Goal: Transaction & Acquisition: Purchase product/service

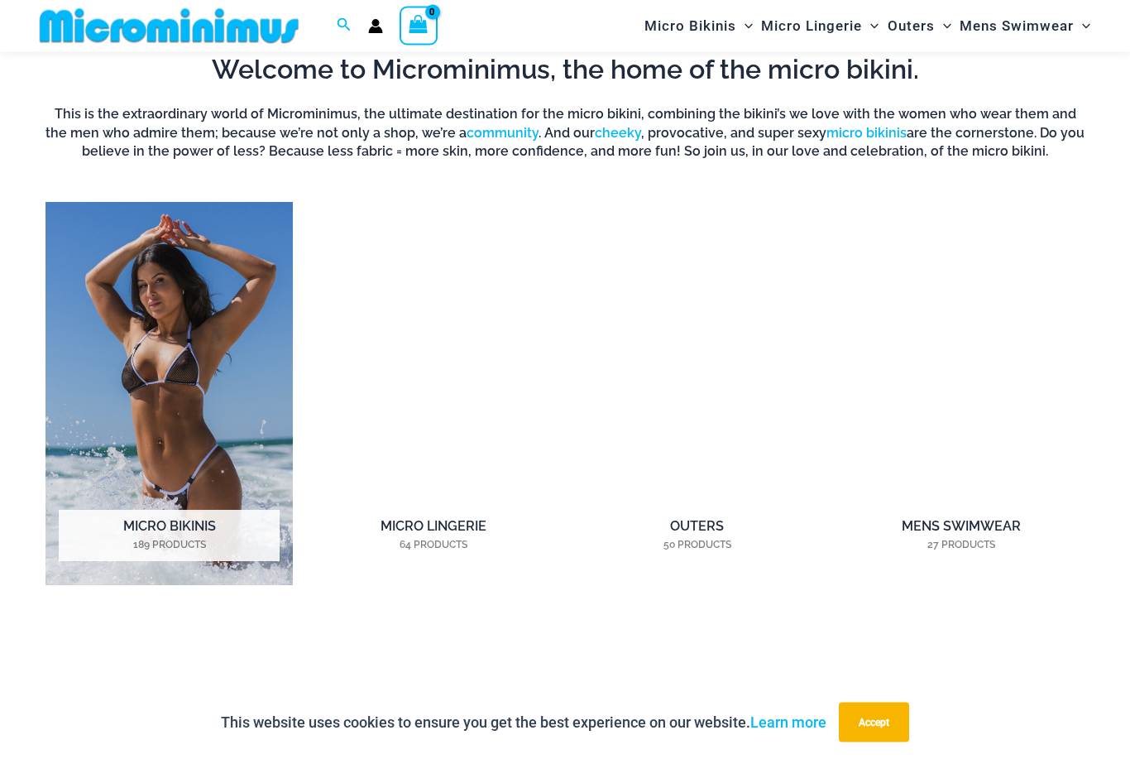
scroll to position [1069, 0]
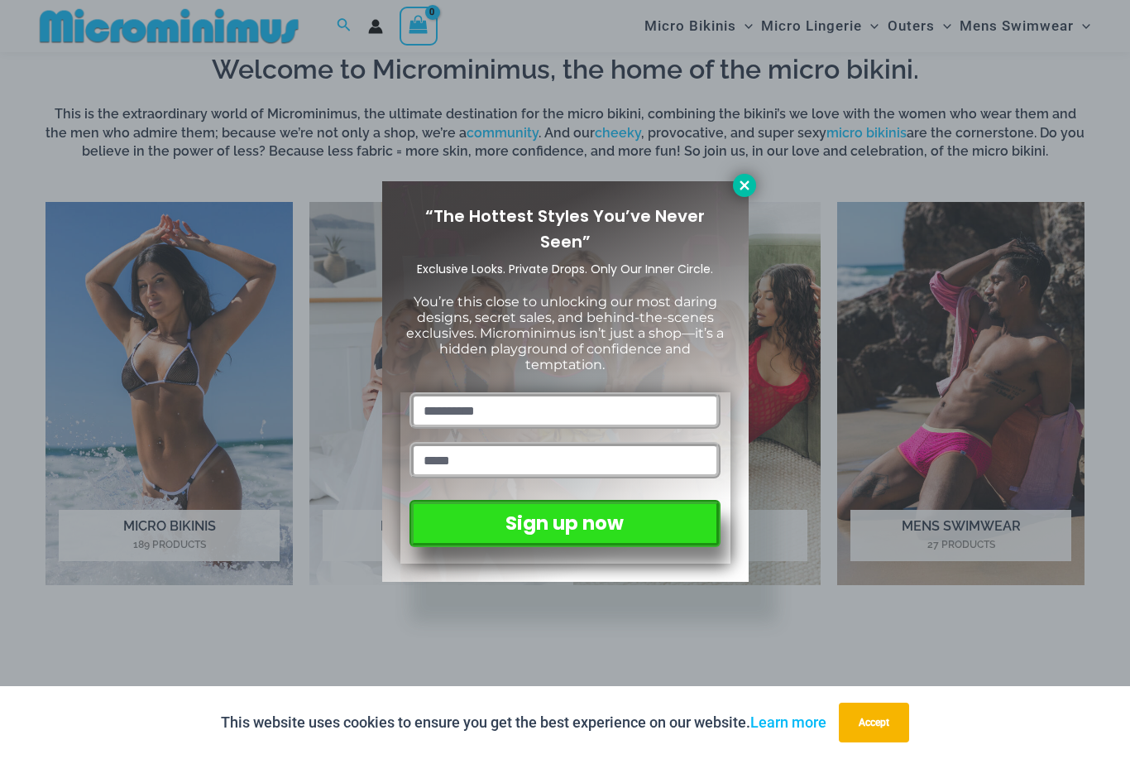
click at [747, 185] on icon at bounding box center [744, 185] width 15 height 15
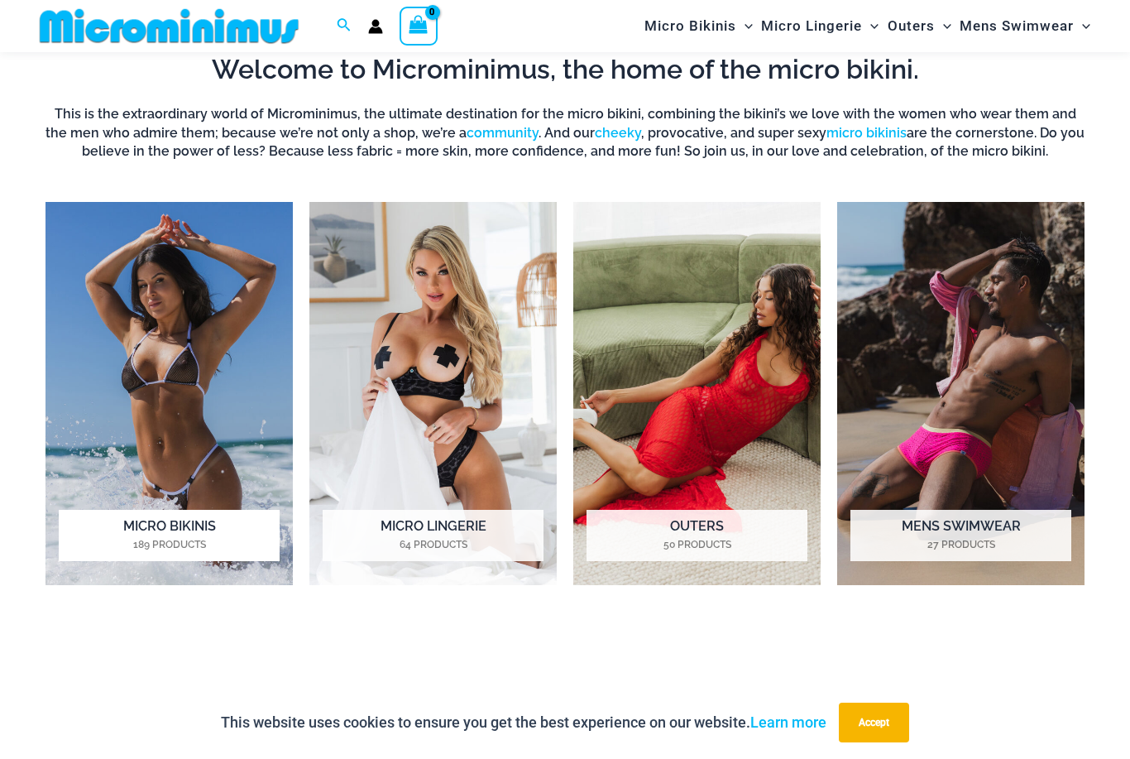
click at [137, 506] on img "Visit product category Micro Bikinis" at bounding box center [169, 393] width 247 height 383
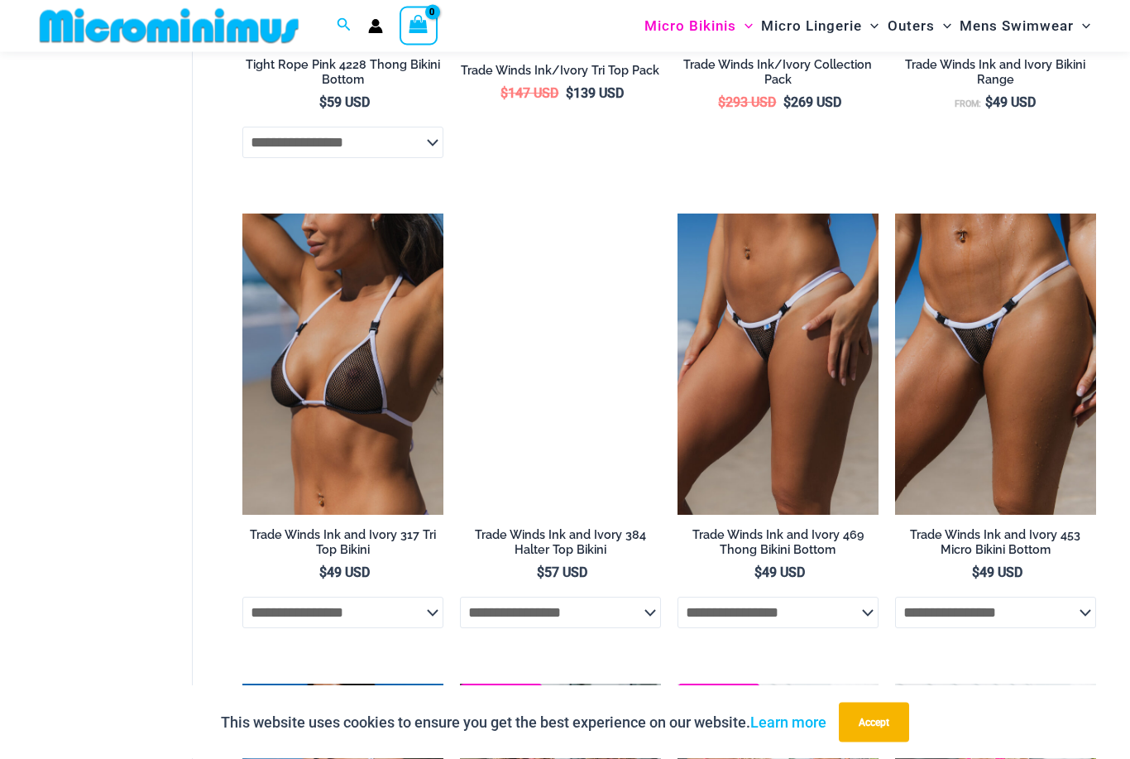
scroll to position [1319, 0]
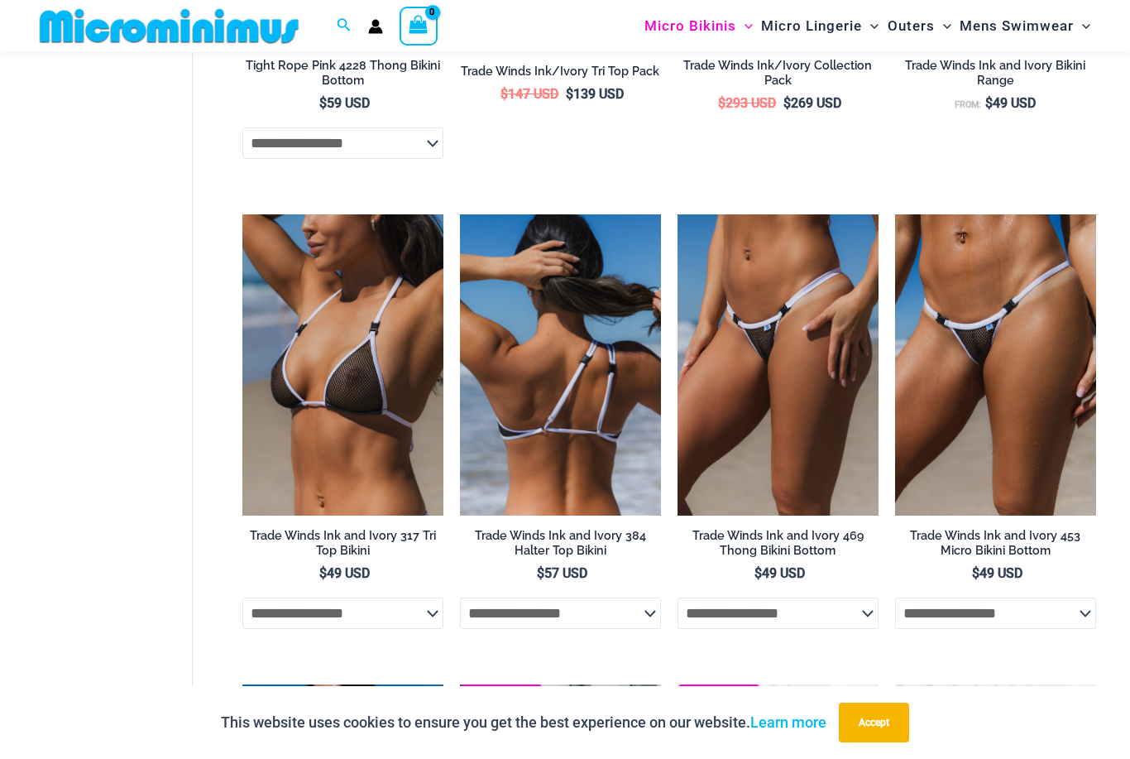
click at [627, 437] on img at bounding box center [560, 365] width 201 height 302
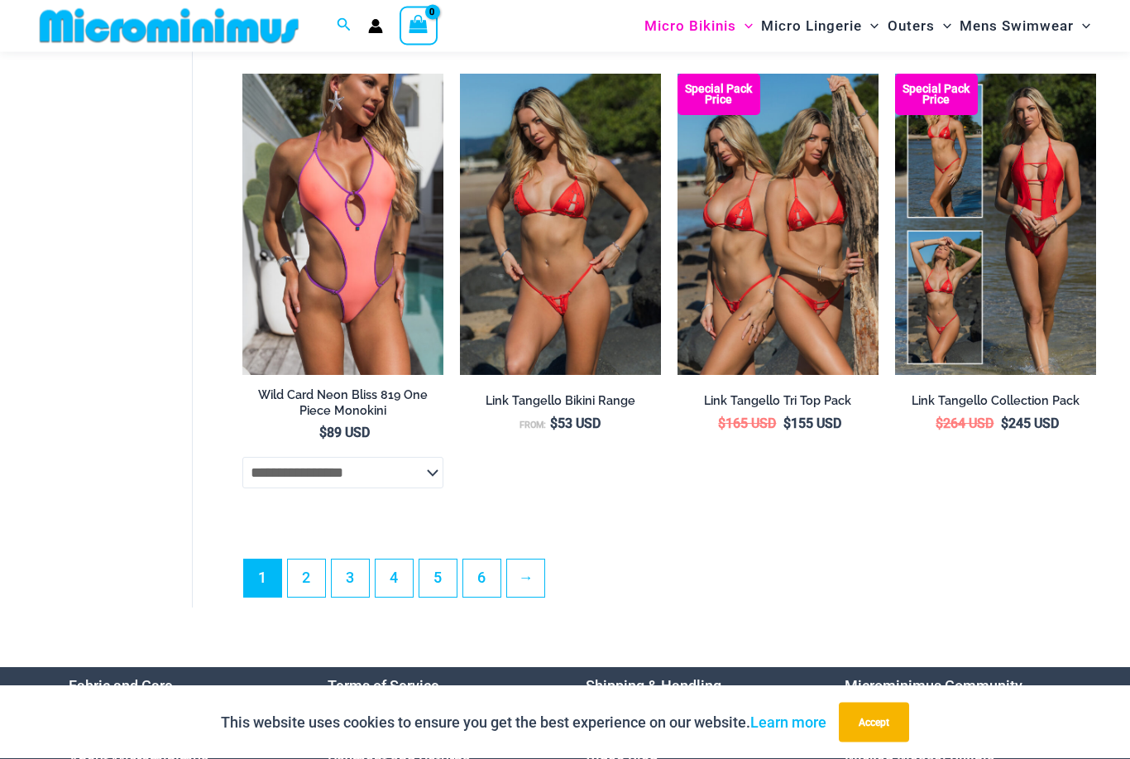
scroll to position [3824, 0]
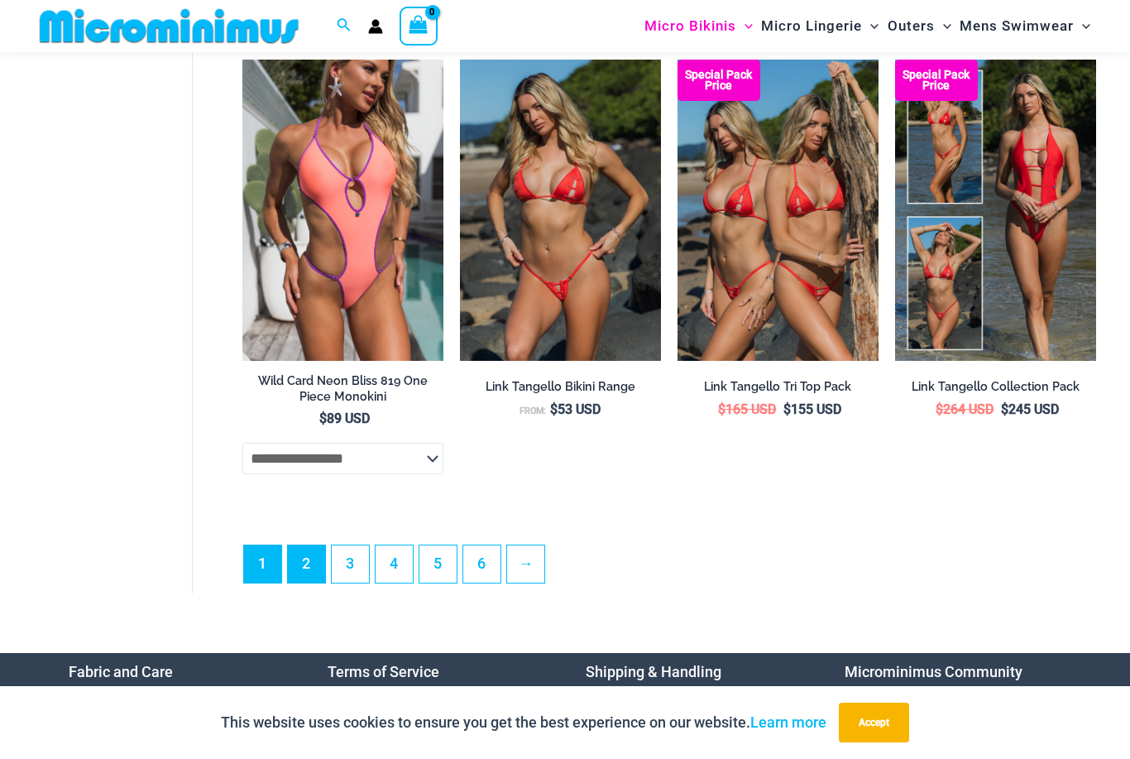
click at [311, 559] on link "2" at bounding box center [306, 563] width 37 height 37
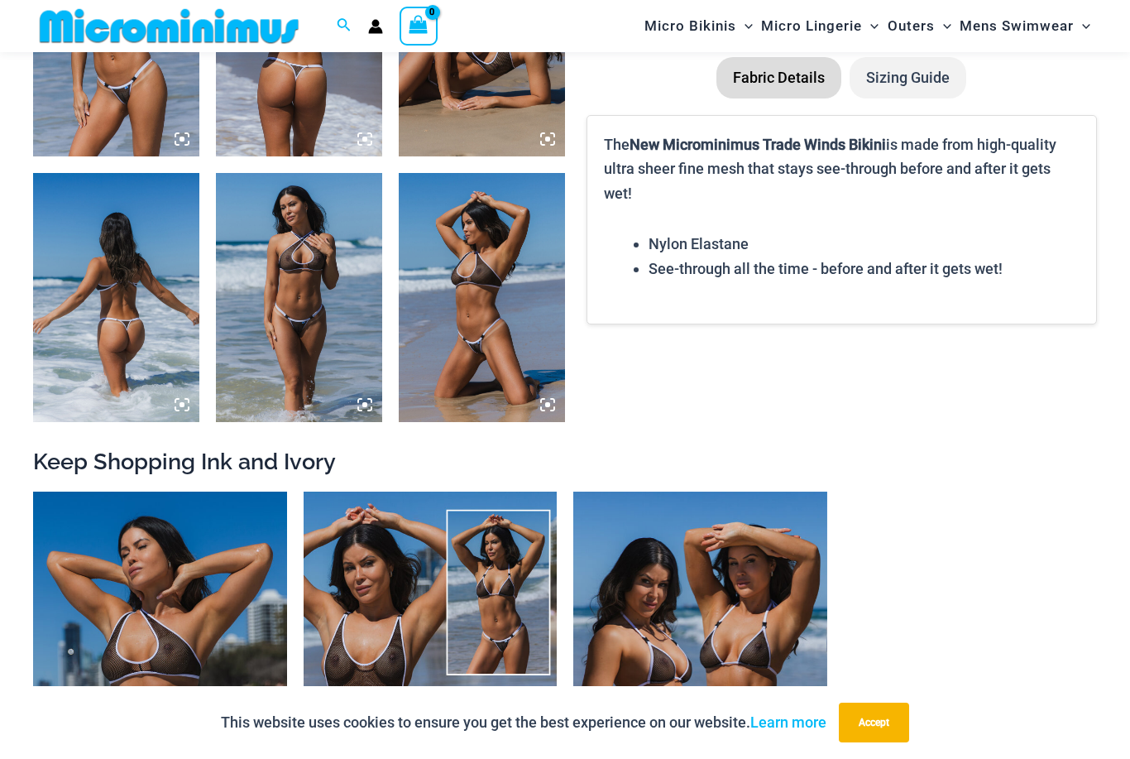
scroll to position [1149, 0]
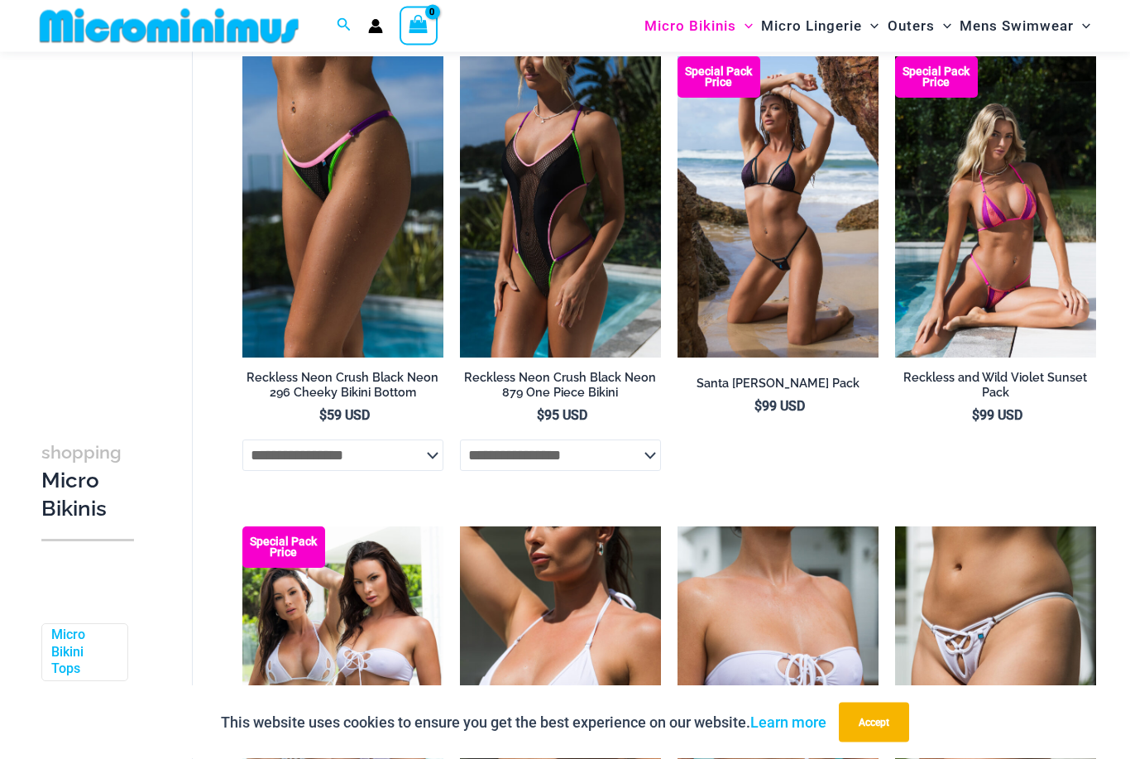
scroll to position [2948, 0]
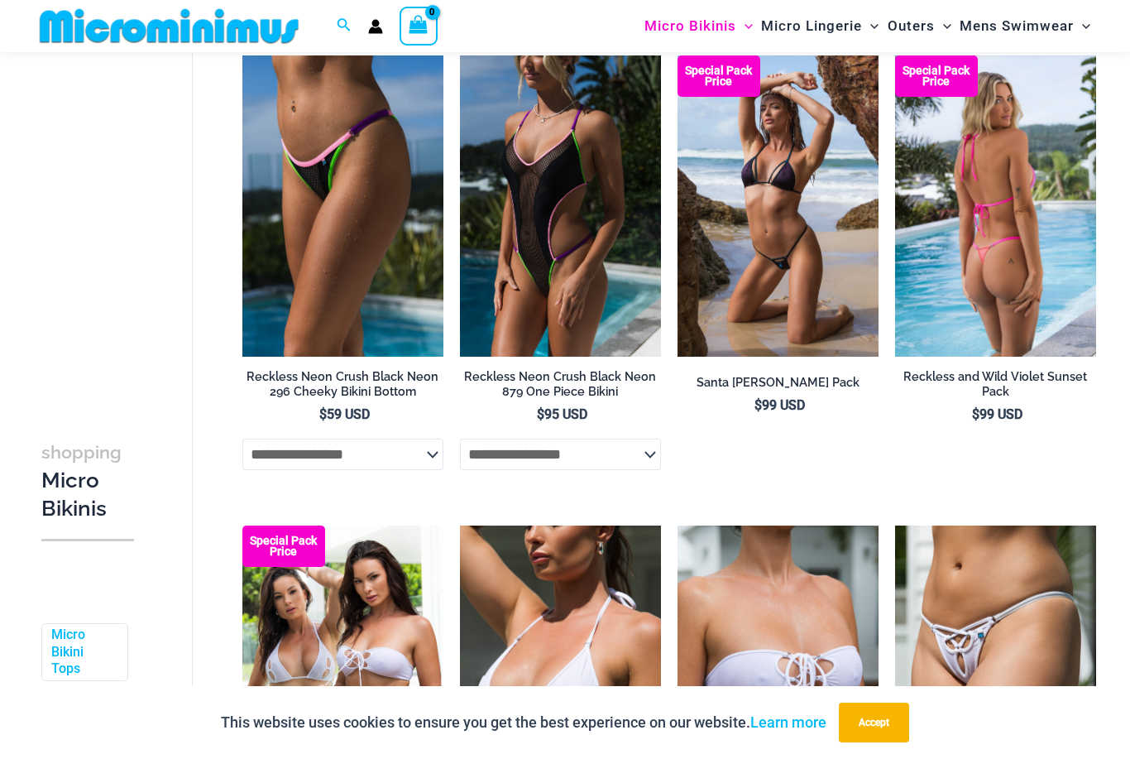
click at [1045, 285] on img at bounding box center [995, 206] width 201 height 302
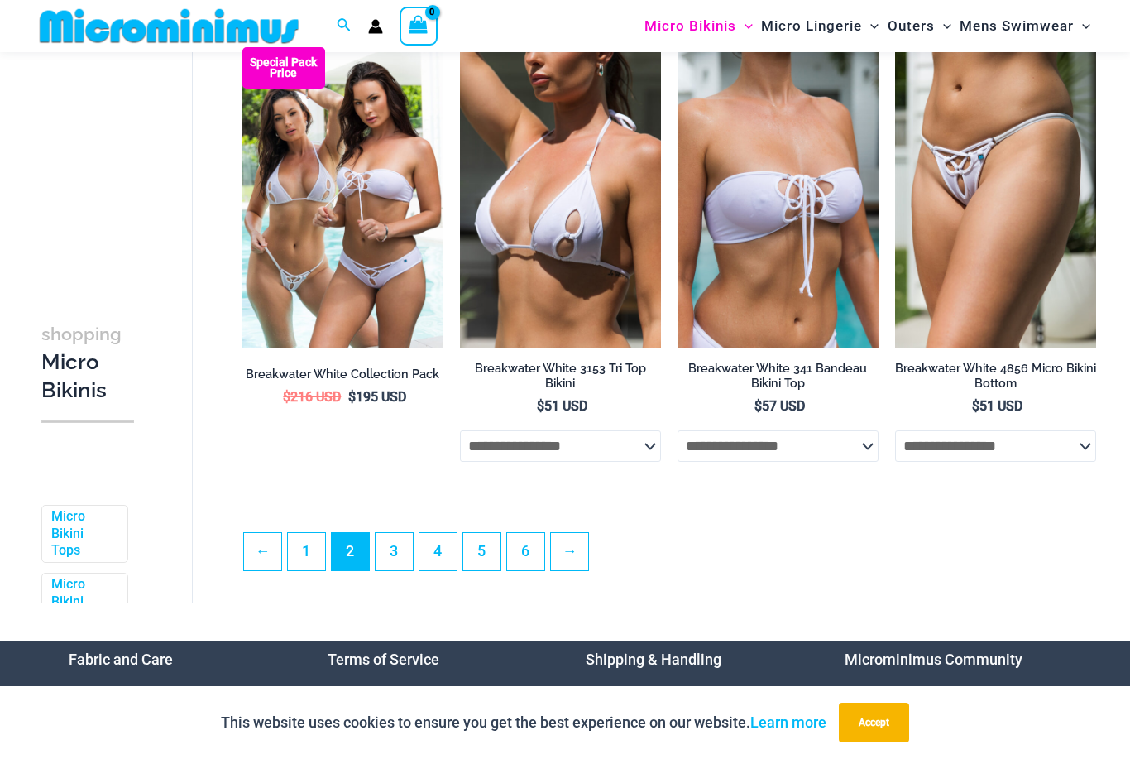
scroll to position [3425, 0]
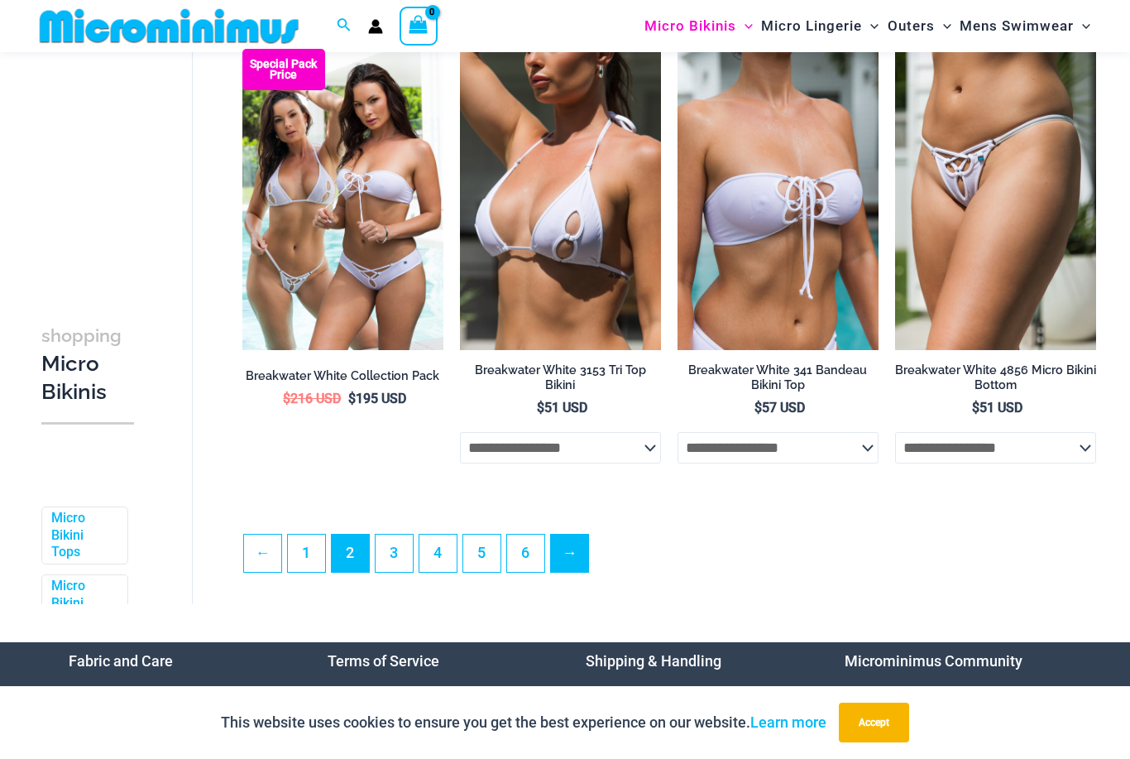
click at [583, 564] on link "→" at bounding box center [569, 553] width 37 height 37
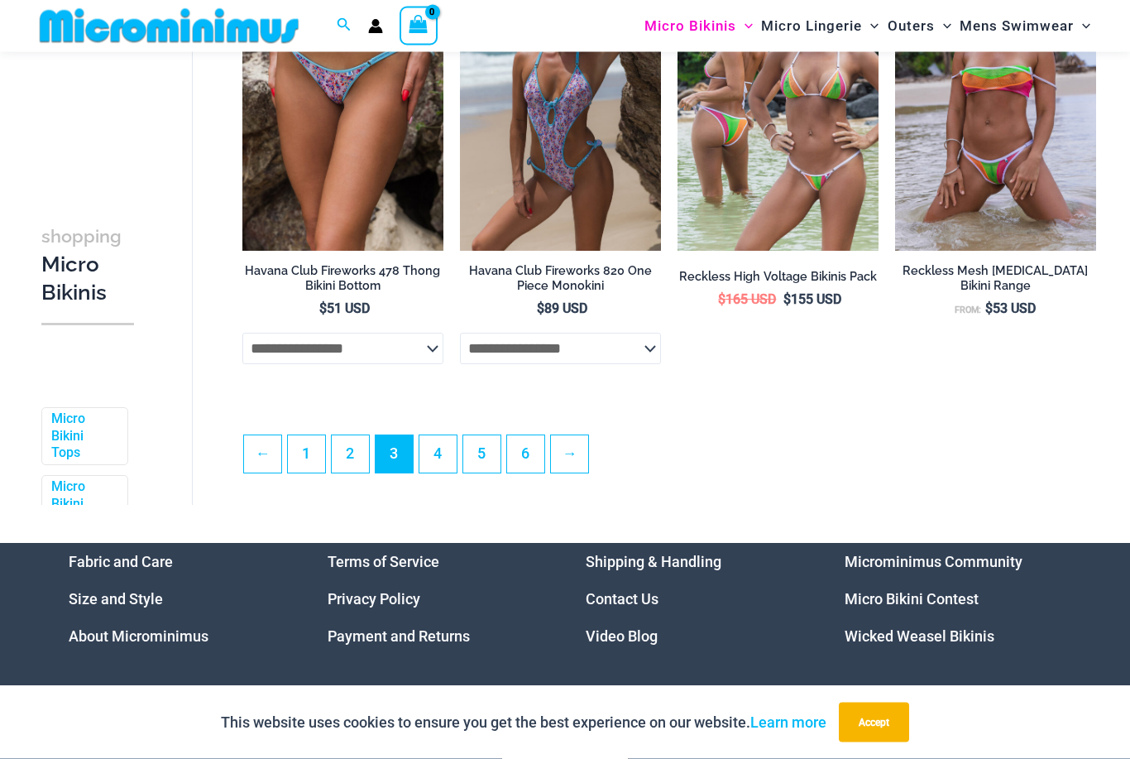
scroll to position [3524, 0]
click at [581, 469] on link "→" at bounding box center [569, 453] width 37 height 37
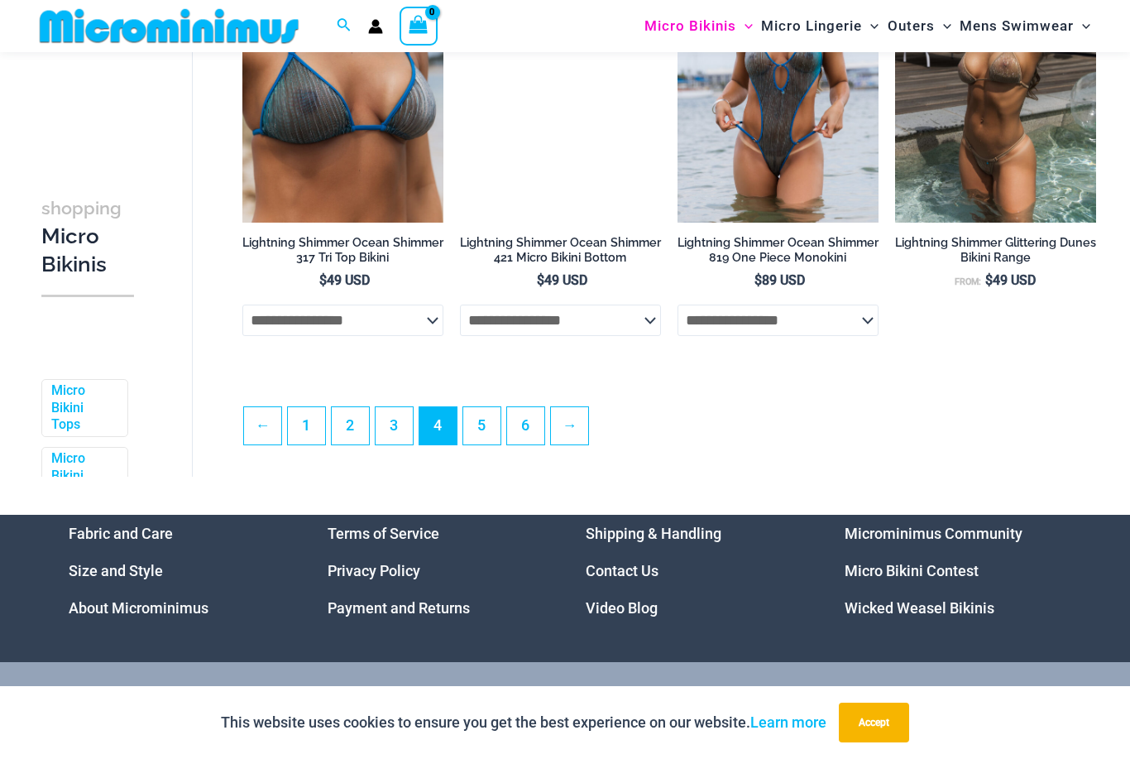
scroll to position [3643, 0]
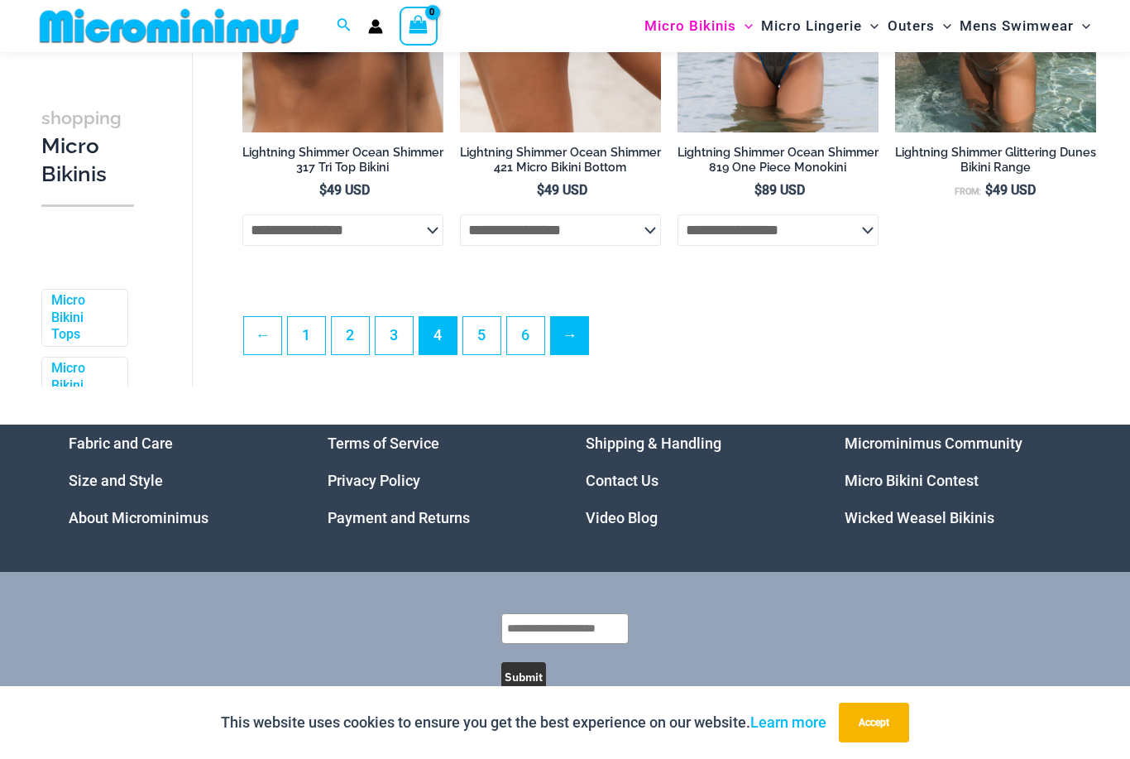
click at [588, 339] on link "→" at bounding box center [569, 335] width 37 height 37
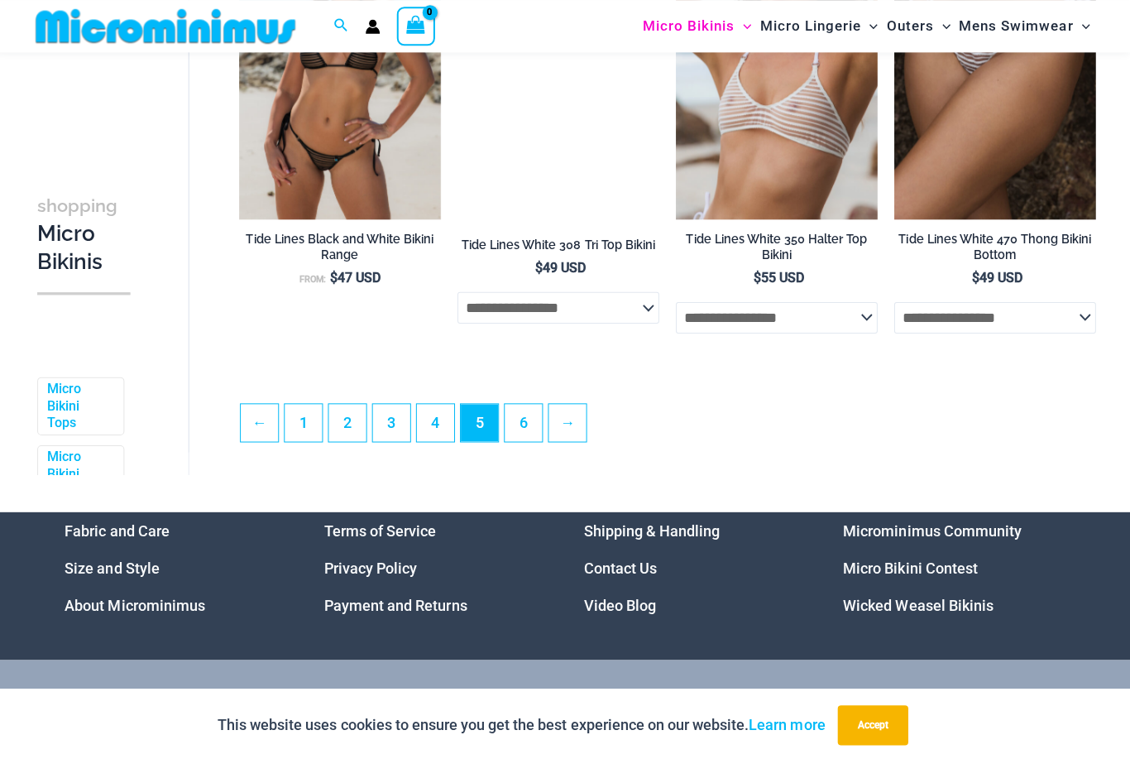
scroll to position [3508, 0]
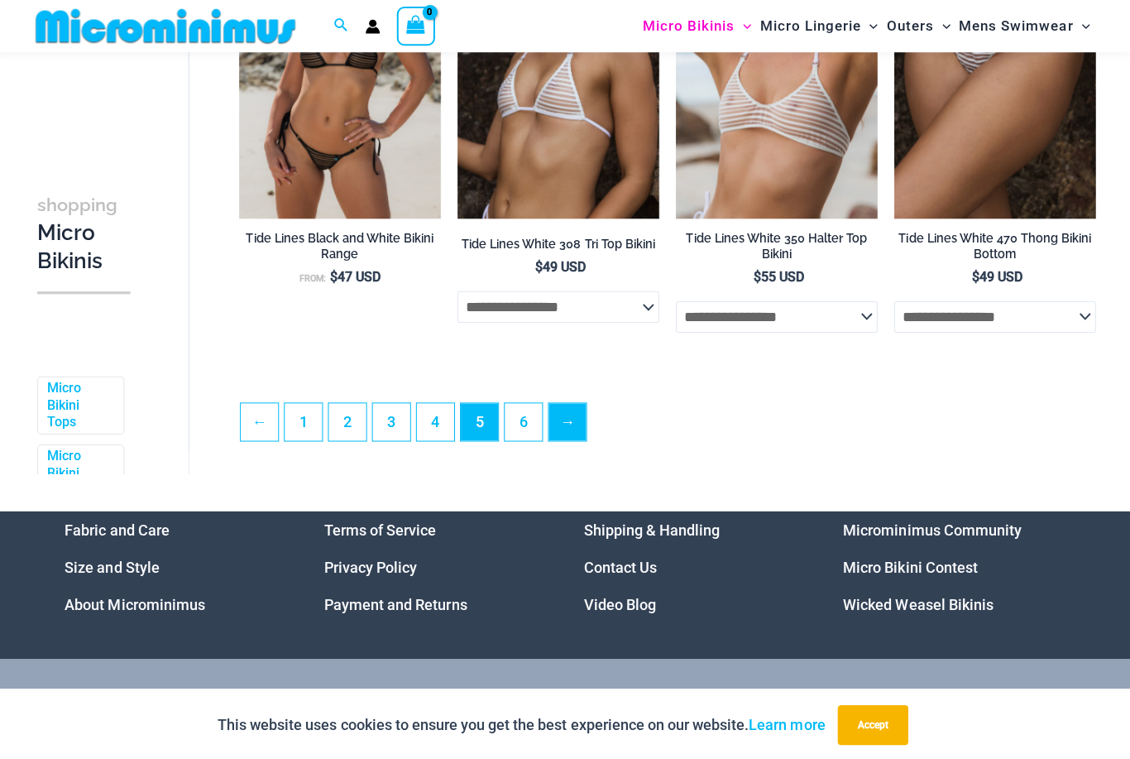
click at [567, 439] on link "→" at bounding box center [569, 420] width 37 height 37
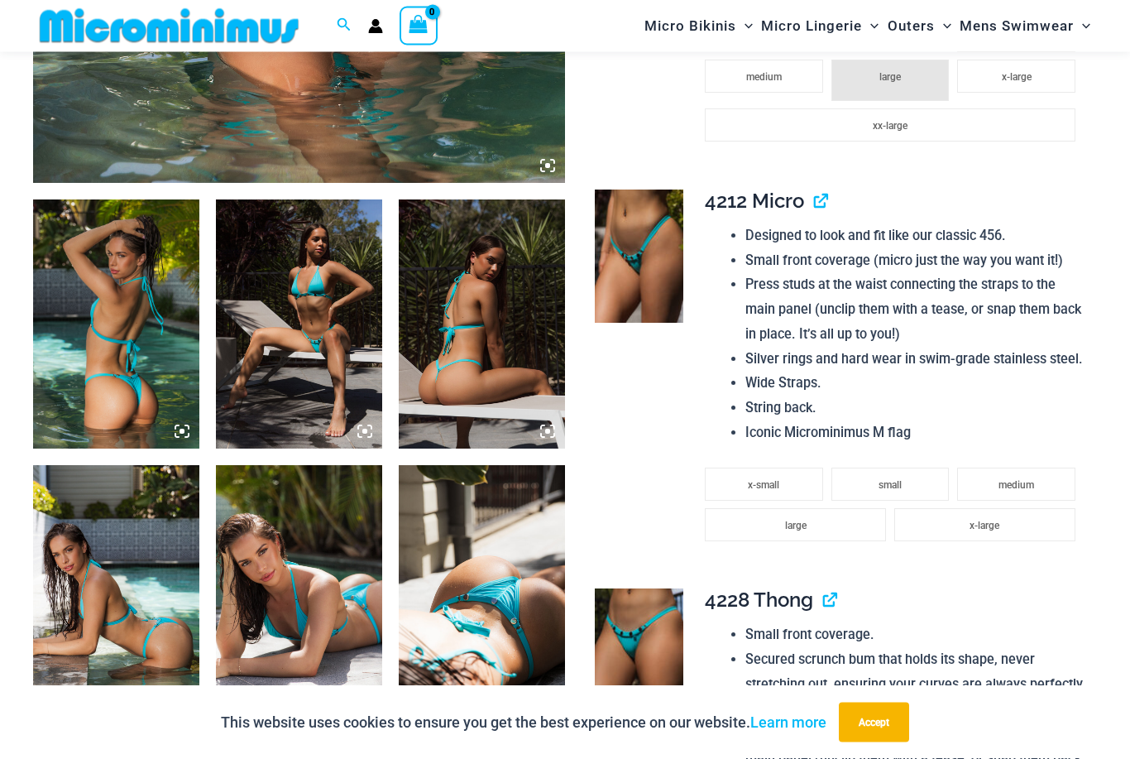
scroll to position [766, 0]
click at [659, 641] on img at bounding box center [639, 654] width 89 height 133
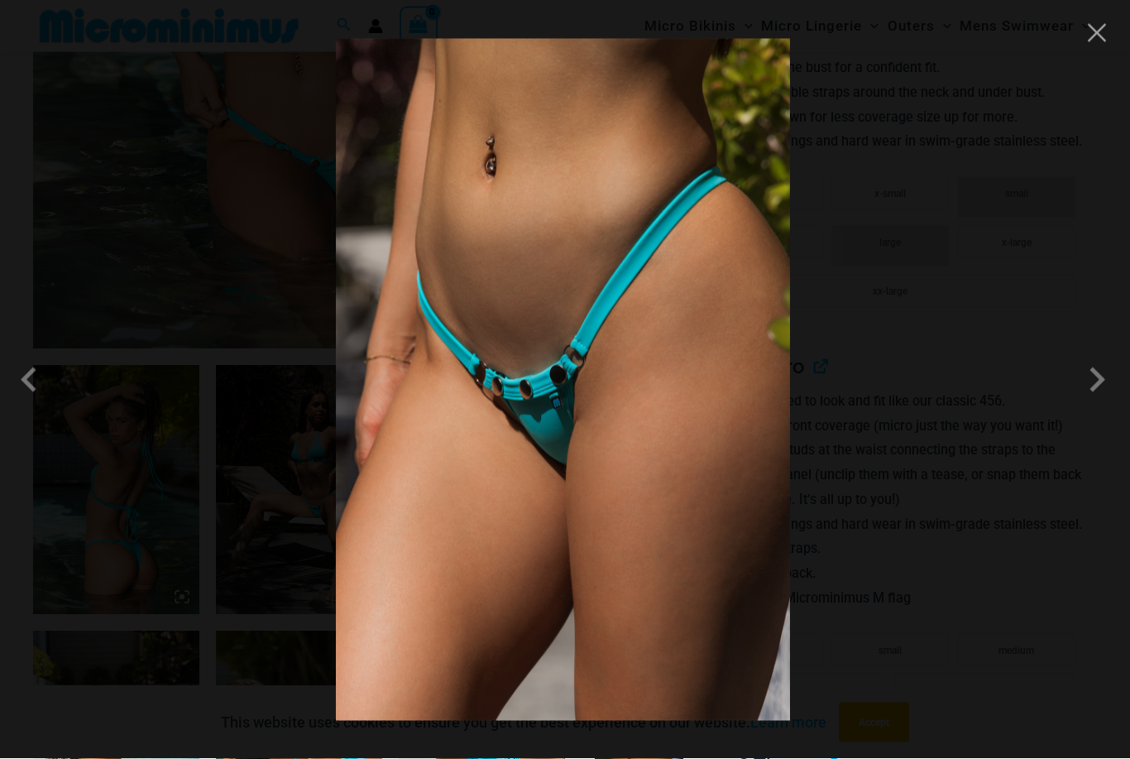
scroll to position [601, 0]
click at [1109, 378] on span at bounding box center [1097, 380] width 50 height 50
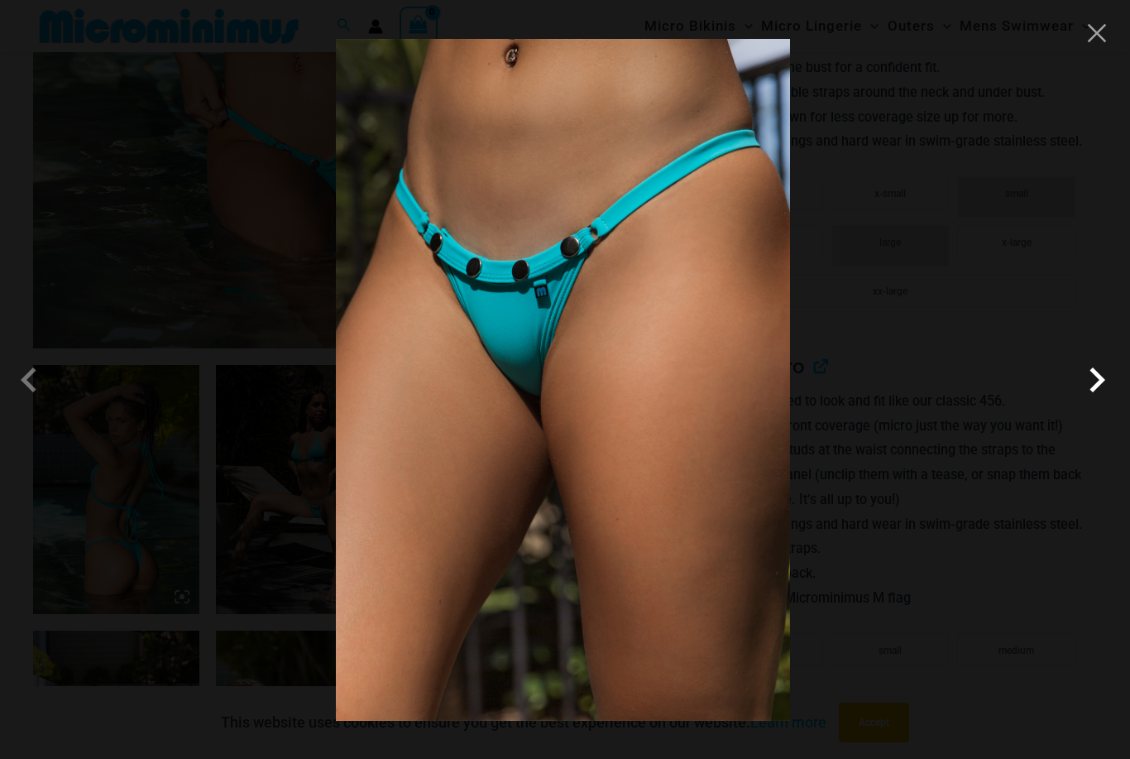
click at [1106, 379] on span at bounding box center [1097, 380] width 50 height 50
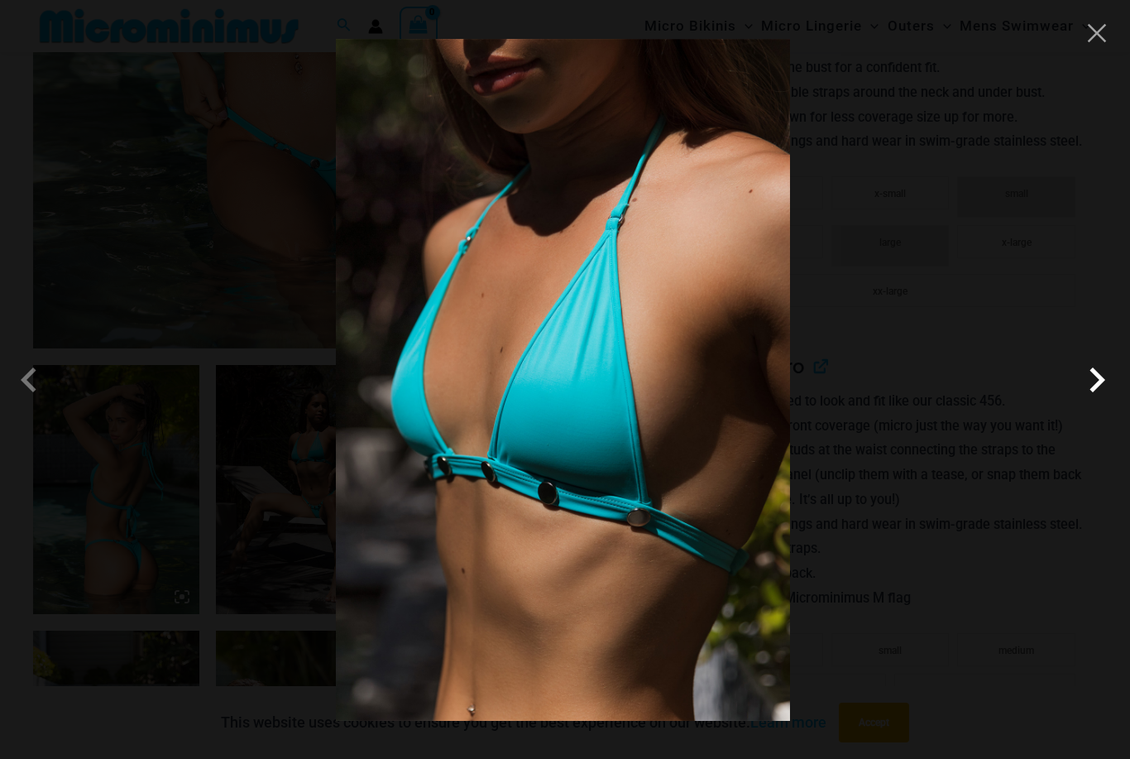
click at [1102, 381] on span at bounding box center [1097, 380] width 50 height 50
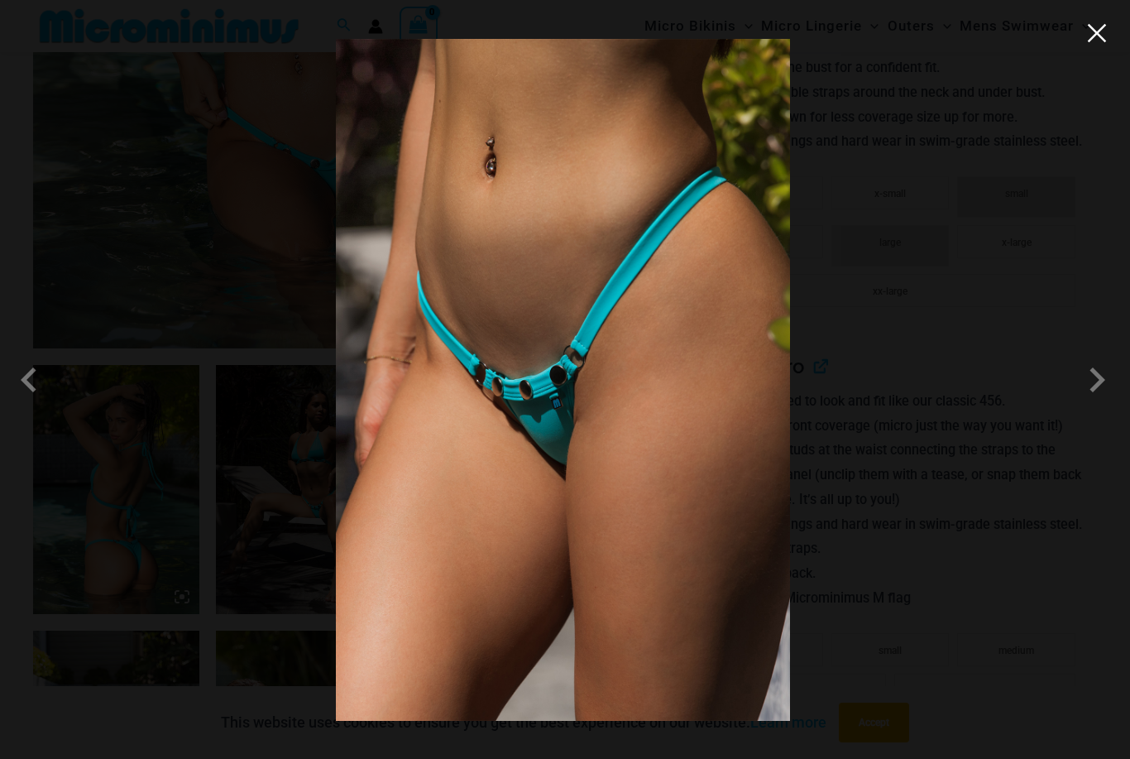
click at [1085, 34] on button "Close" at bounding box center [1097, 33] width 25 height 25
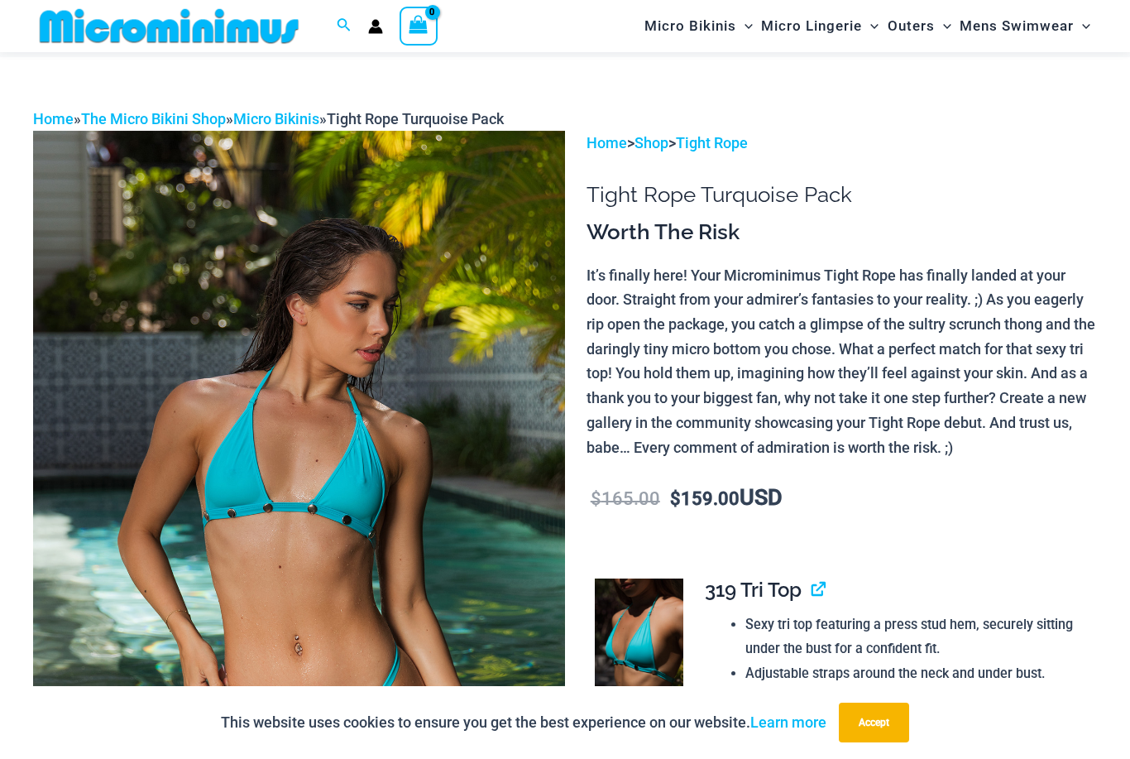
scroll to position [0, 0]
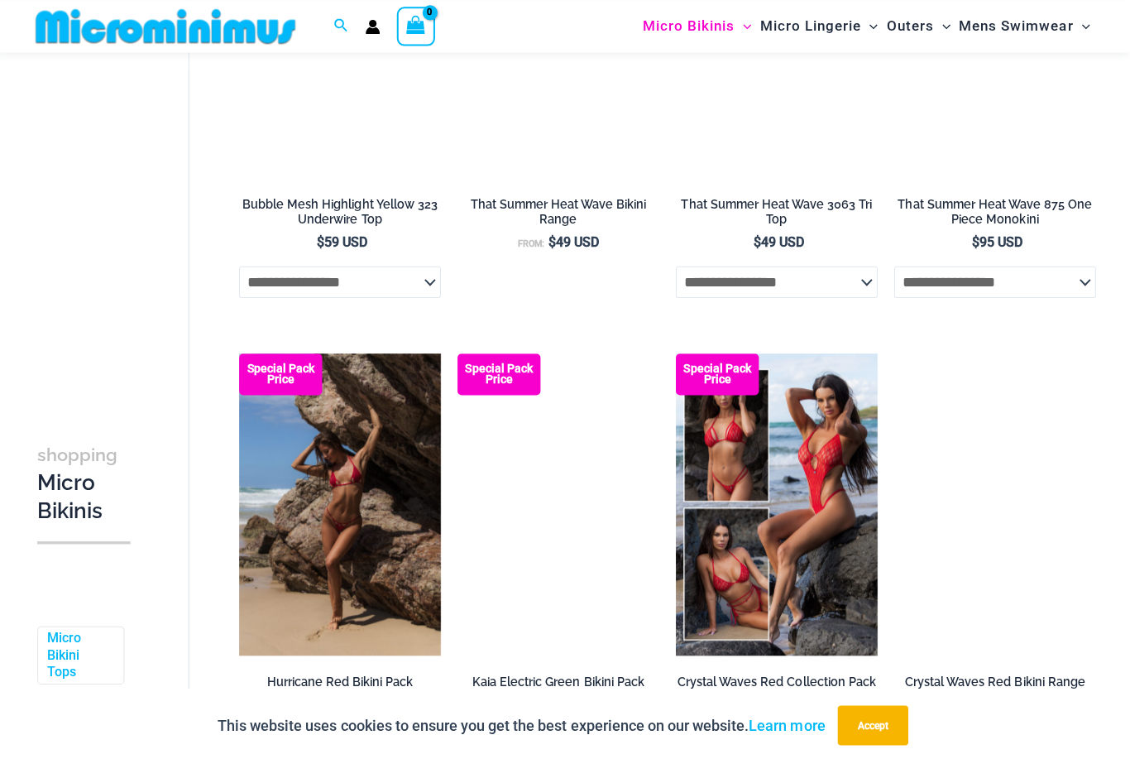
scroll to position [2167, 0]
